Goal: Find specific page/section: Find specific page/section

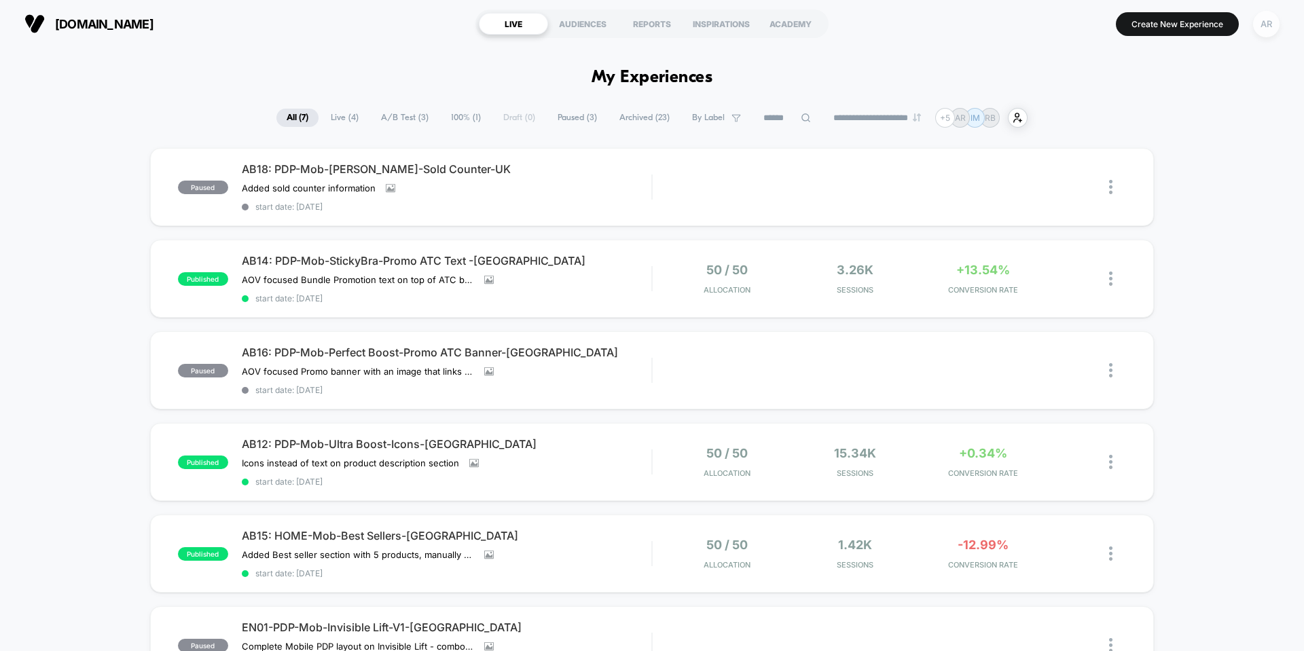
click at [1278, 29] on div "AR" at bounding box center [1266, 24] width 26 height 26
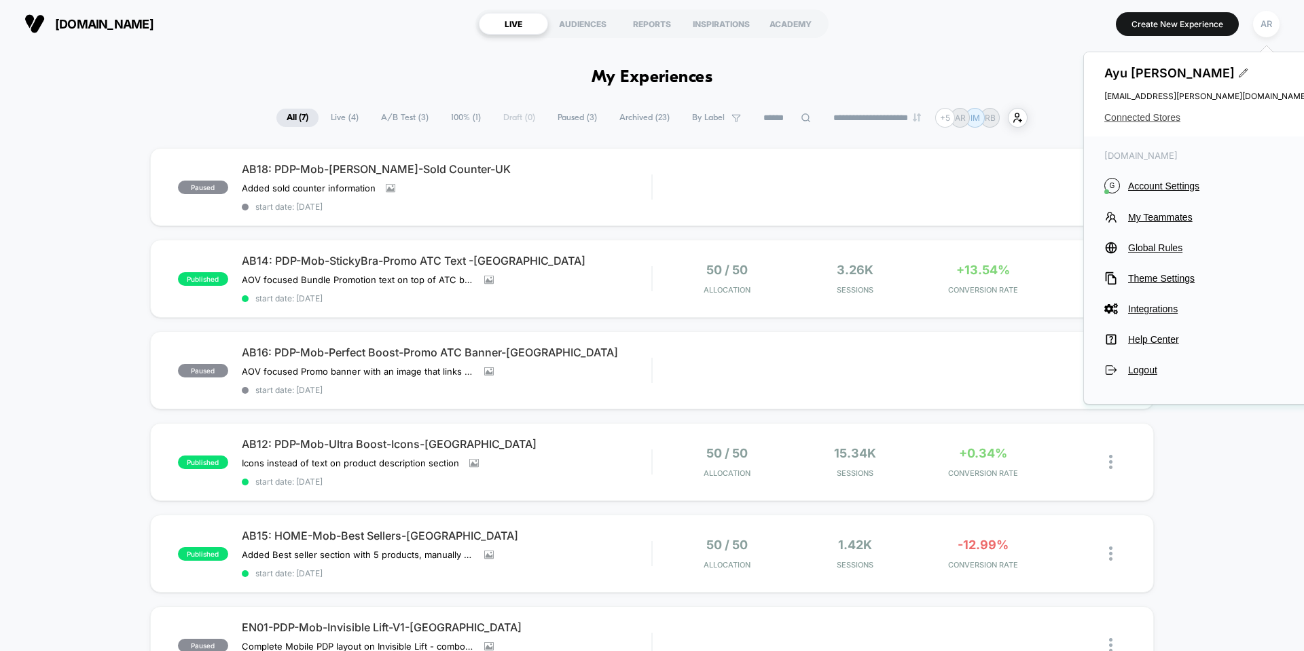
click at [1184, 116] on span "Connected Stores" at bounding box center [1207, 117] width 204 height 11
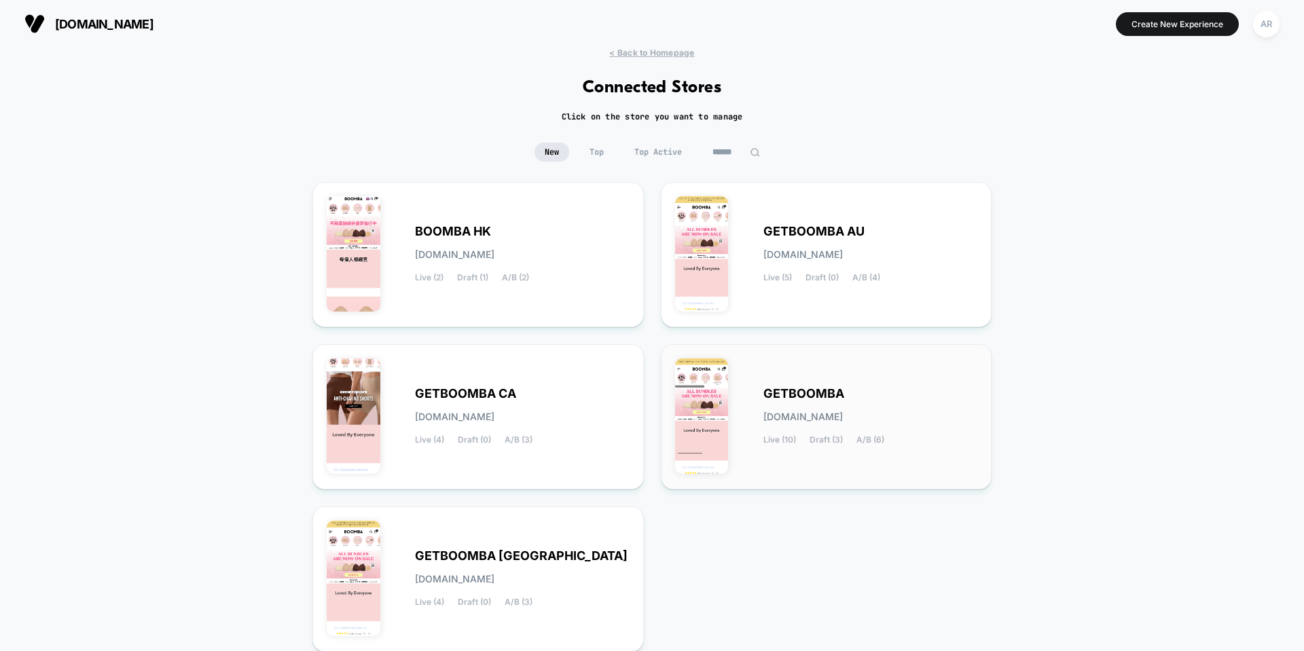
click at [826, 403] on div "GETBOOMBA [DOMAIN_NAME] Live (10) Draft (3) A/B (6)" at bounding box center [871, 417] width 215 height 56
